Goal: Information Seeking & Learning: Learn about a topic

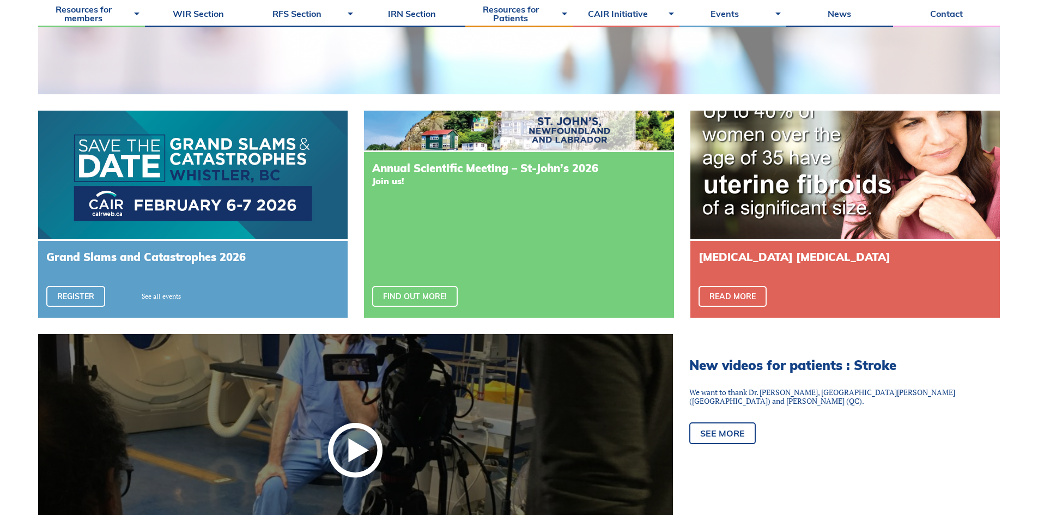
scroll to position [490, 0]
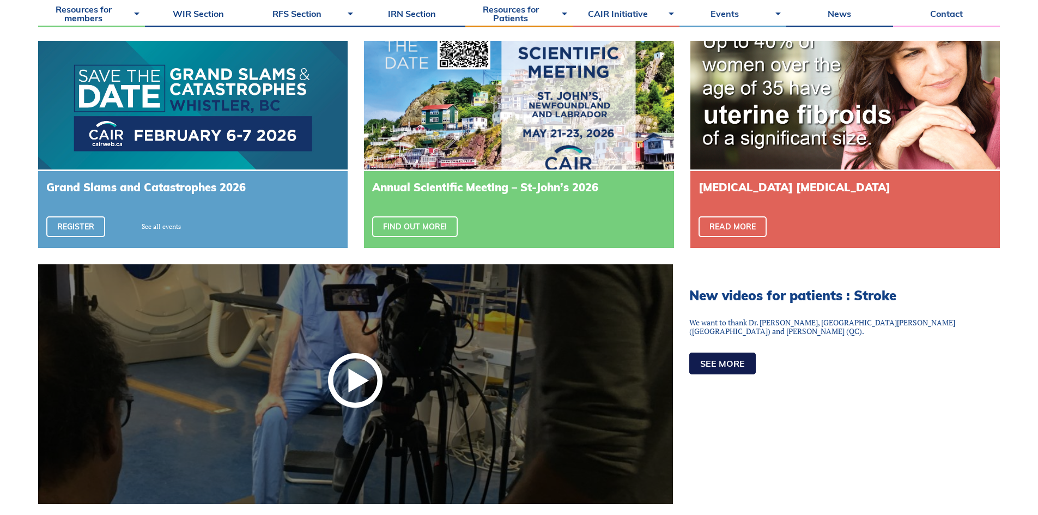
click at [728, 367] on link "See more" at bounding box center [722, 364] width 66 height 22
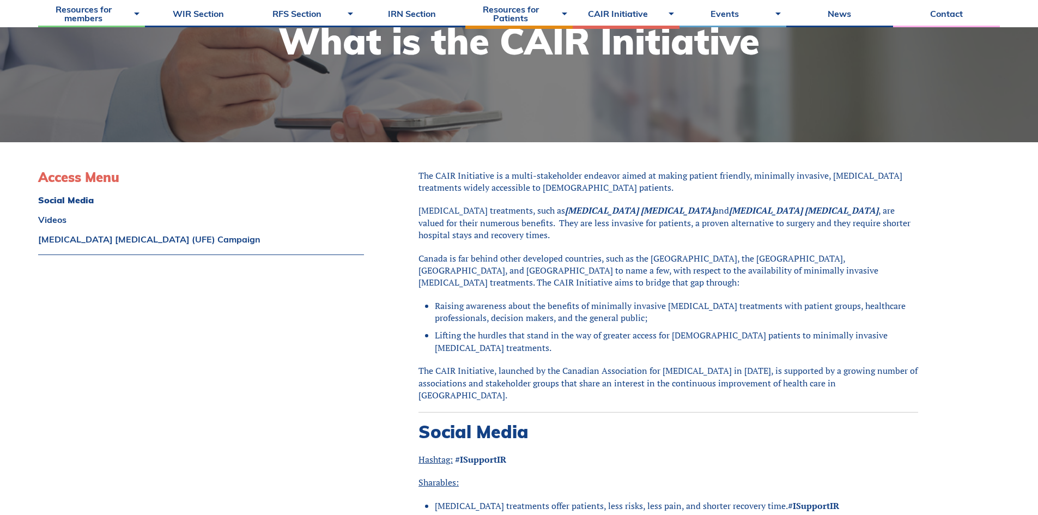
scroll to position [163, 0]
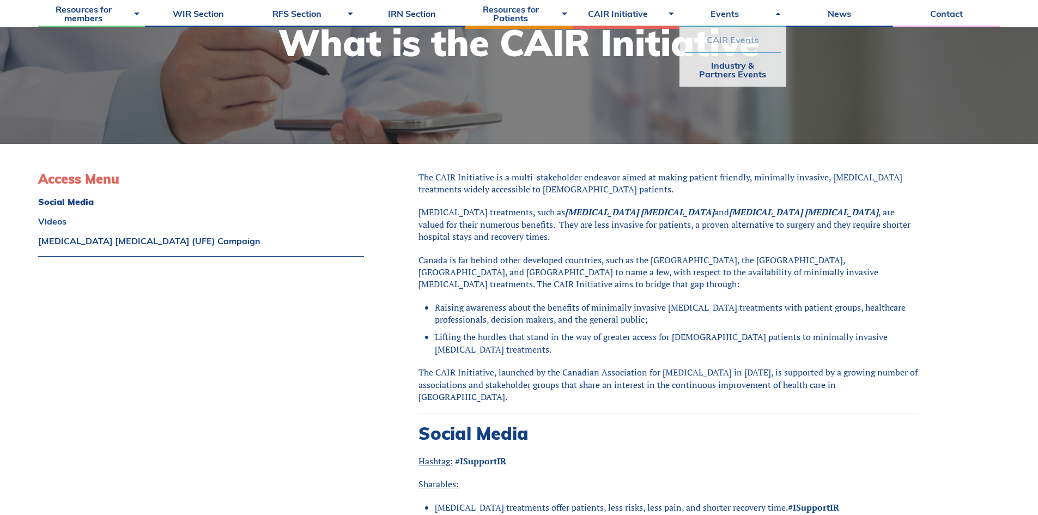
click at [747, 35] on link "CAIR Events" at bounding box center [733, 39] width 96 height 25
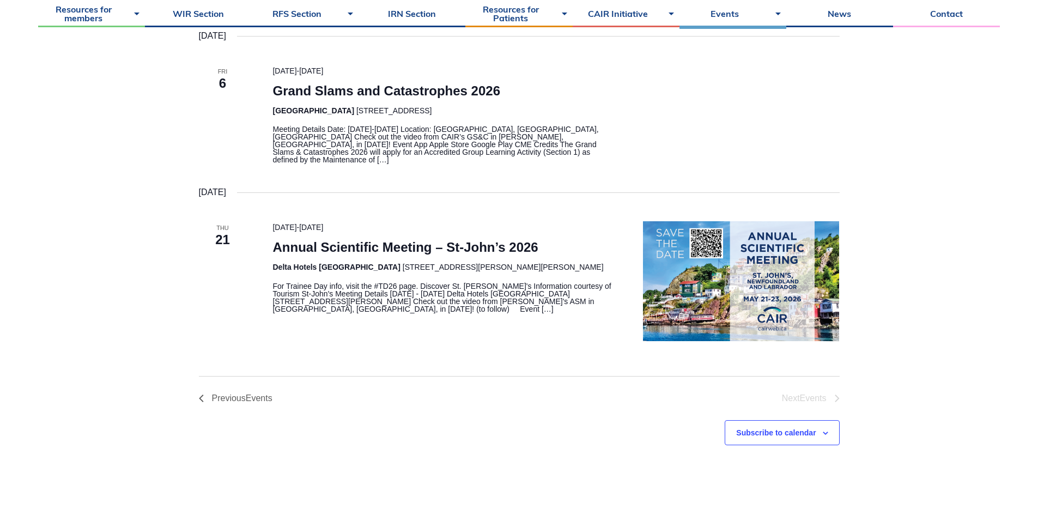
scroll to position [490, 0]
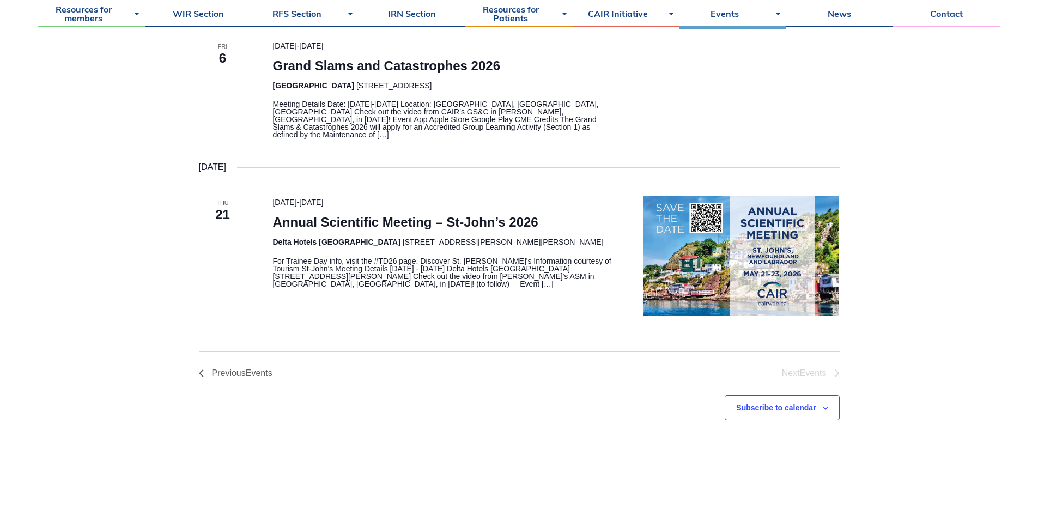
click at [736, 273] on img "\a\9\9\9List of Events\9\9\9" at bounding box center [741, 255] width 196 height 119
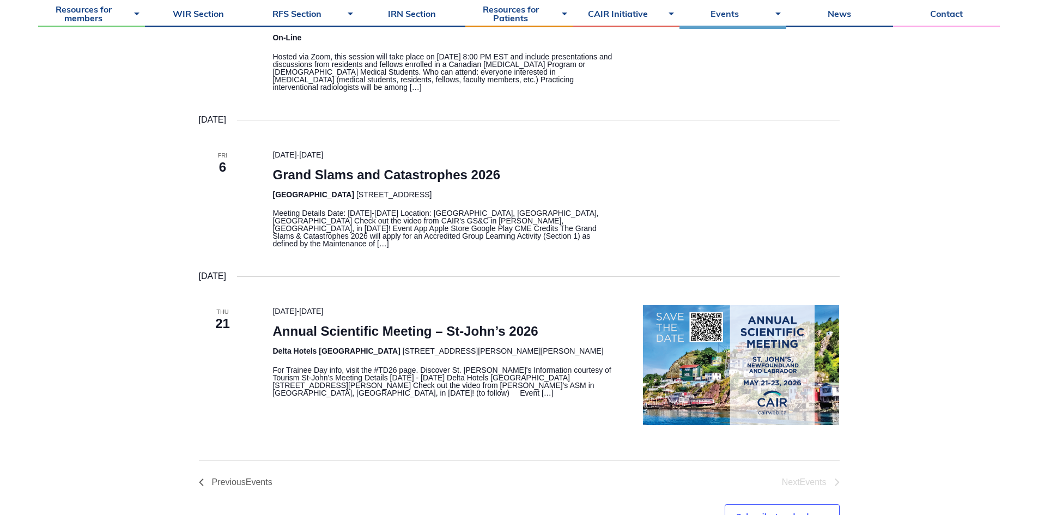
scroll to position [54, 0]
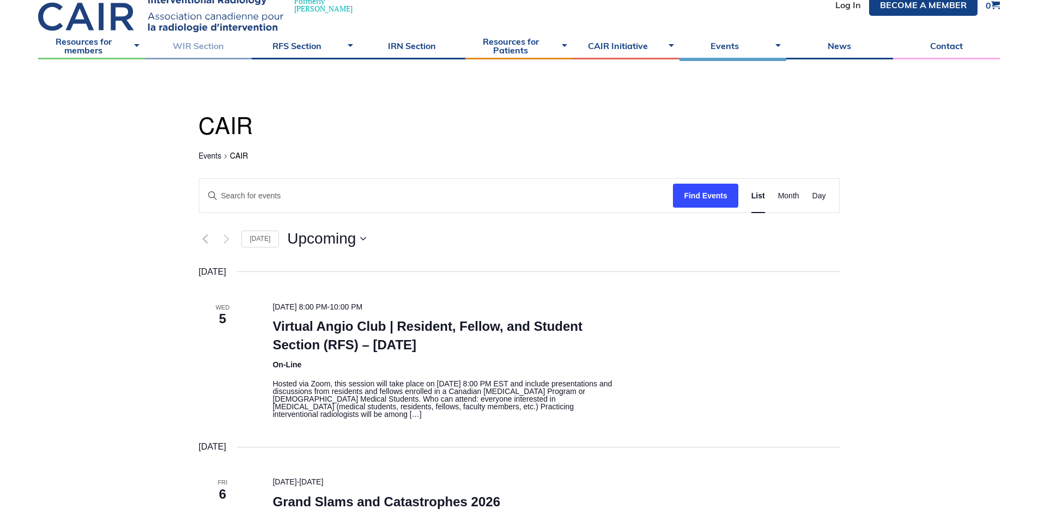
click at [211, 46] on link "WIR Section" at bounding box center [198, 45] width 107 height 27
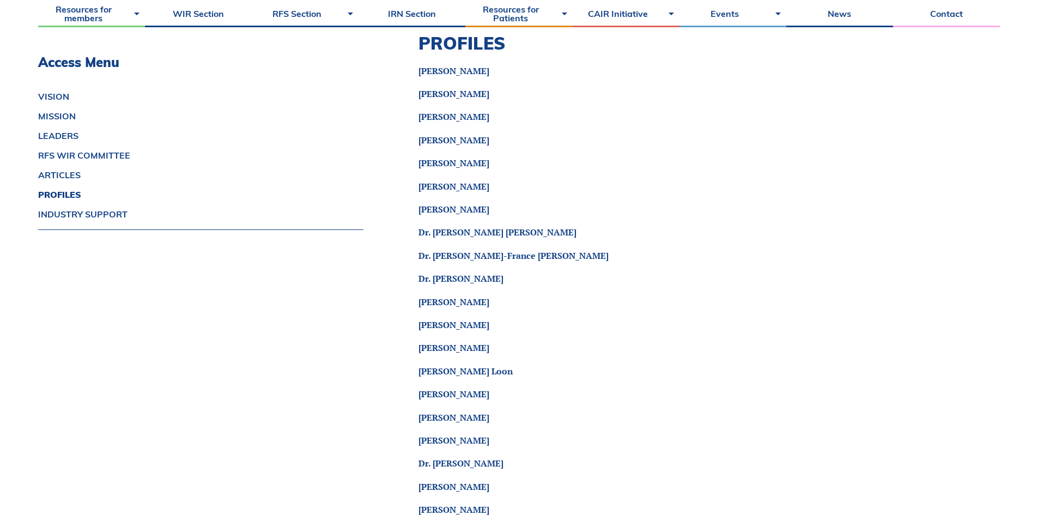
scroll to position [1689, 0]
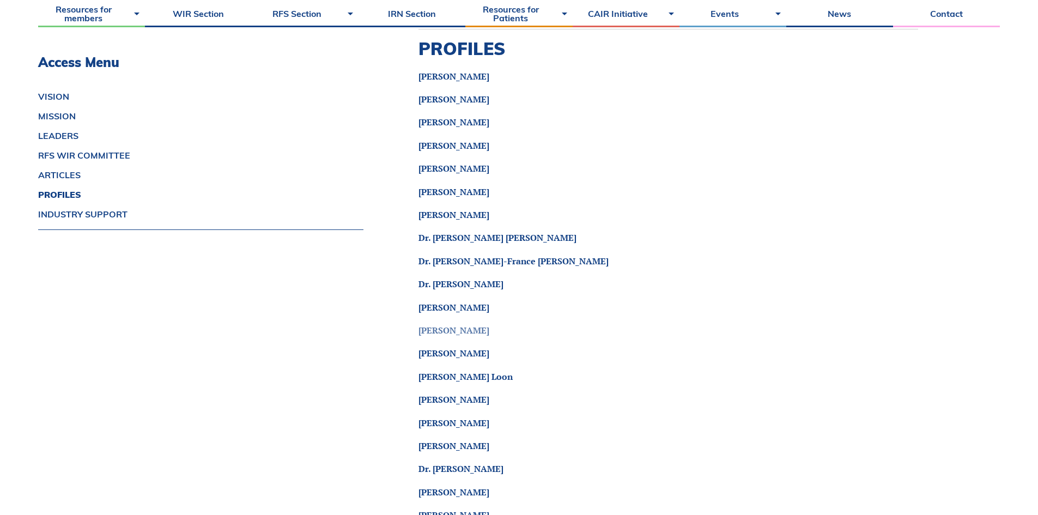
click at [470, 330] on link "Dr. Kebby King" at bounding box center [454, 330] width 71 height 12
click at [479, 262] on link "Dr. Marie-France Giroux" at bounding box center [514, 261] width 190 height 12
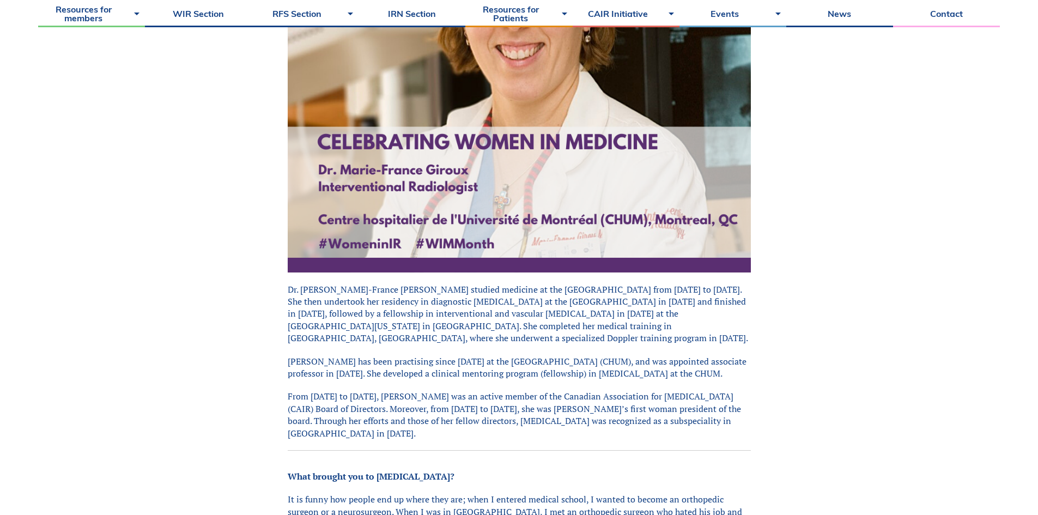
scroll to position [381, 0]
